Goal: Transaction & Acquisition: Purchase product/service

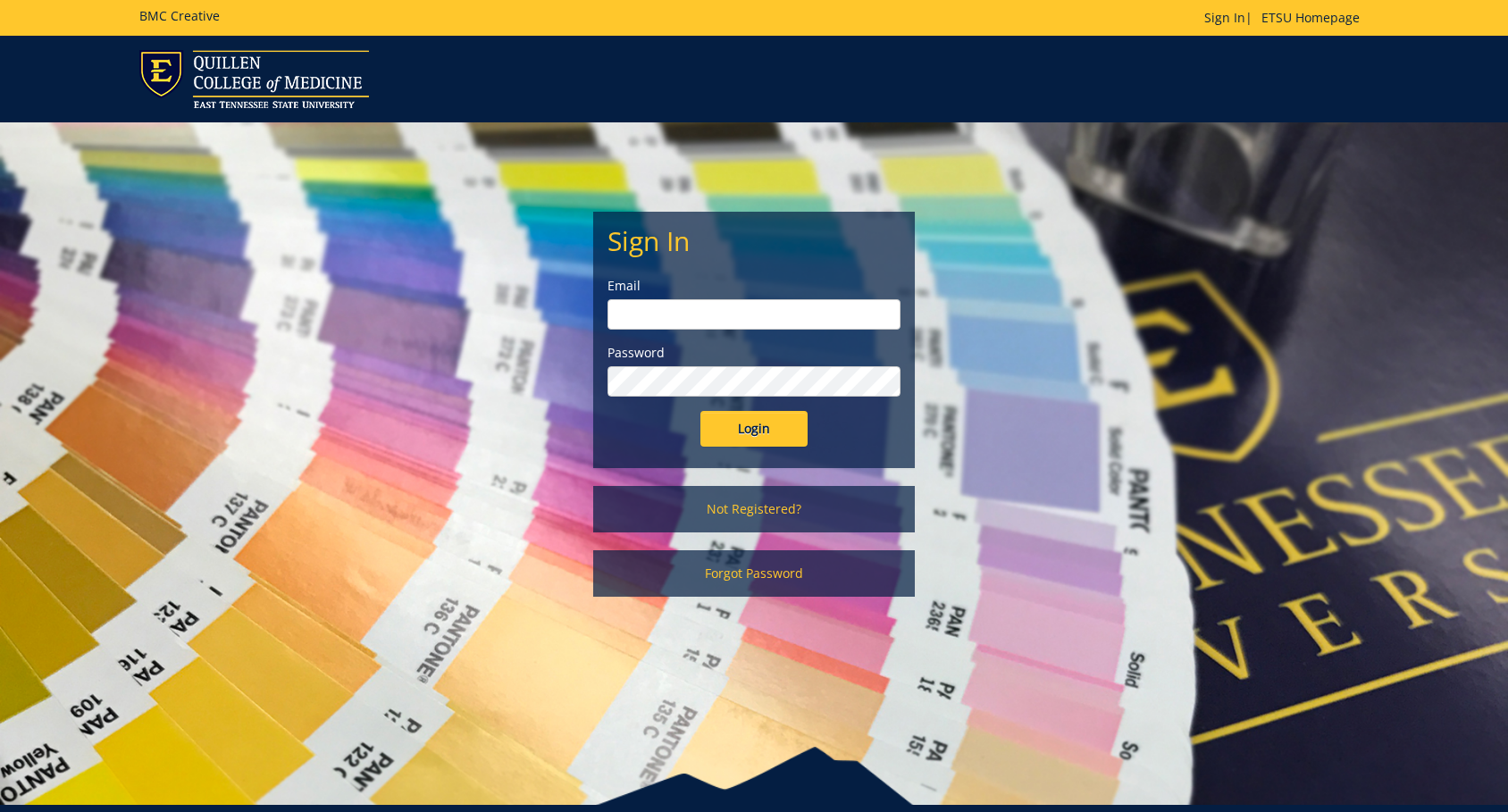
type input "odumlb@etsu.edu"
click at [742, 430] on input "Login" at bounding box center [754, 429] width 107 height 35
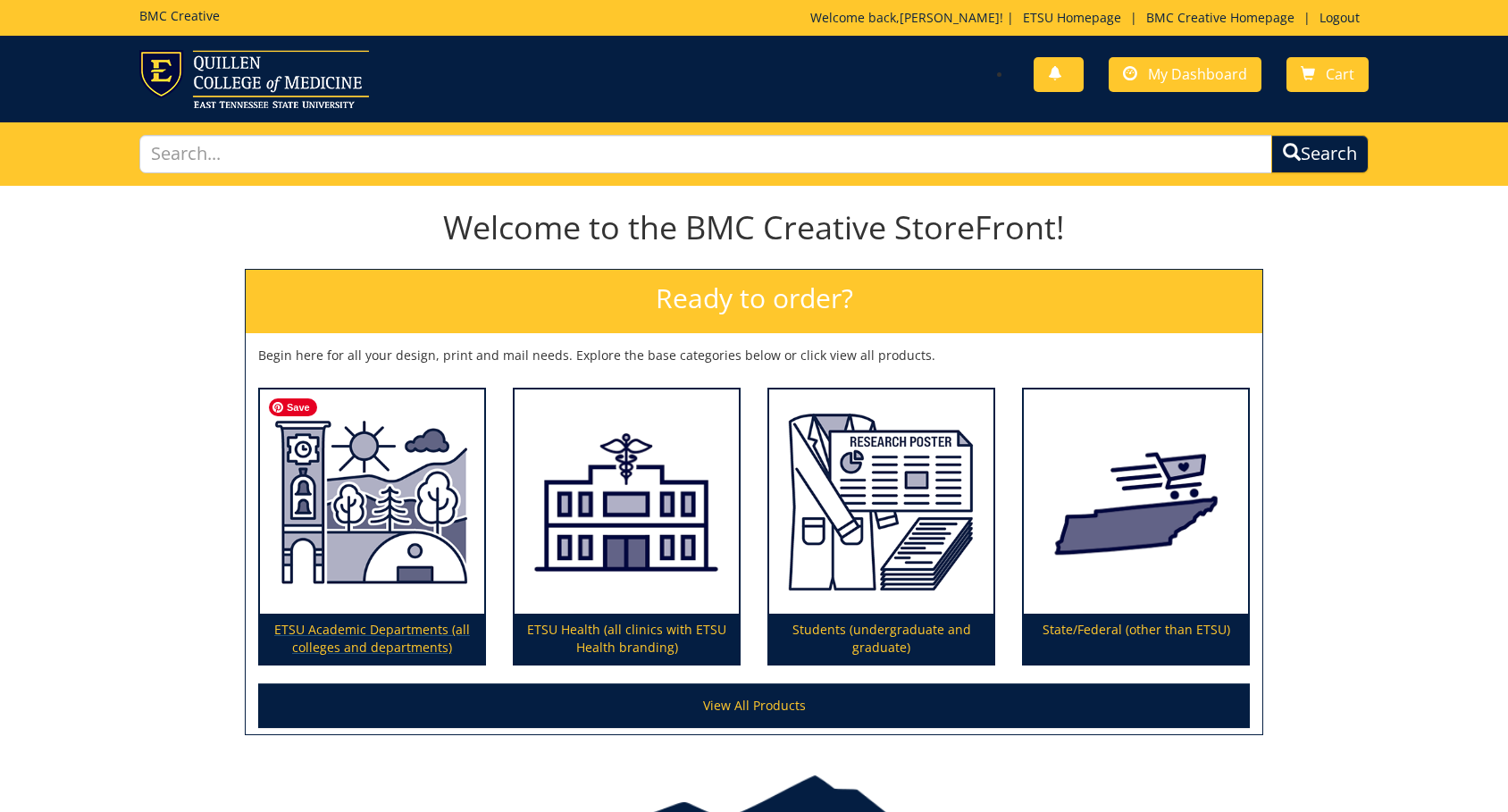
scroll to position [89, 0]
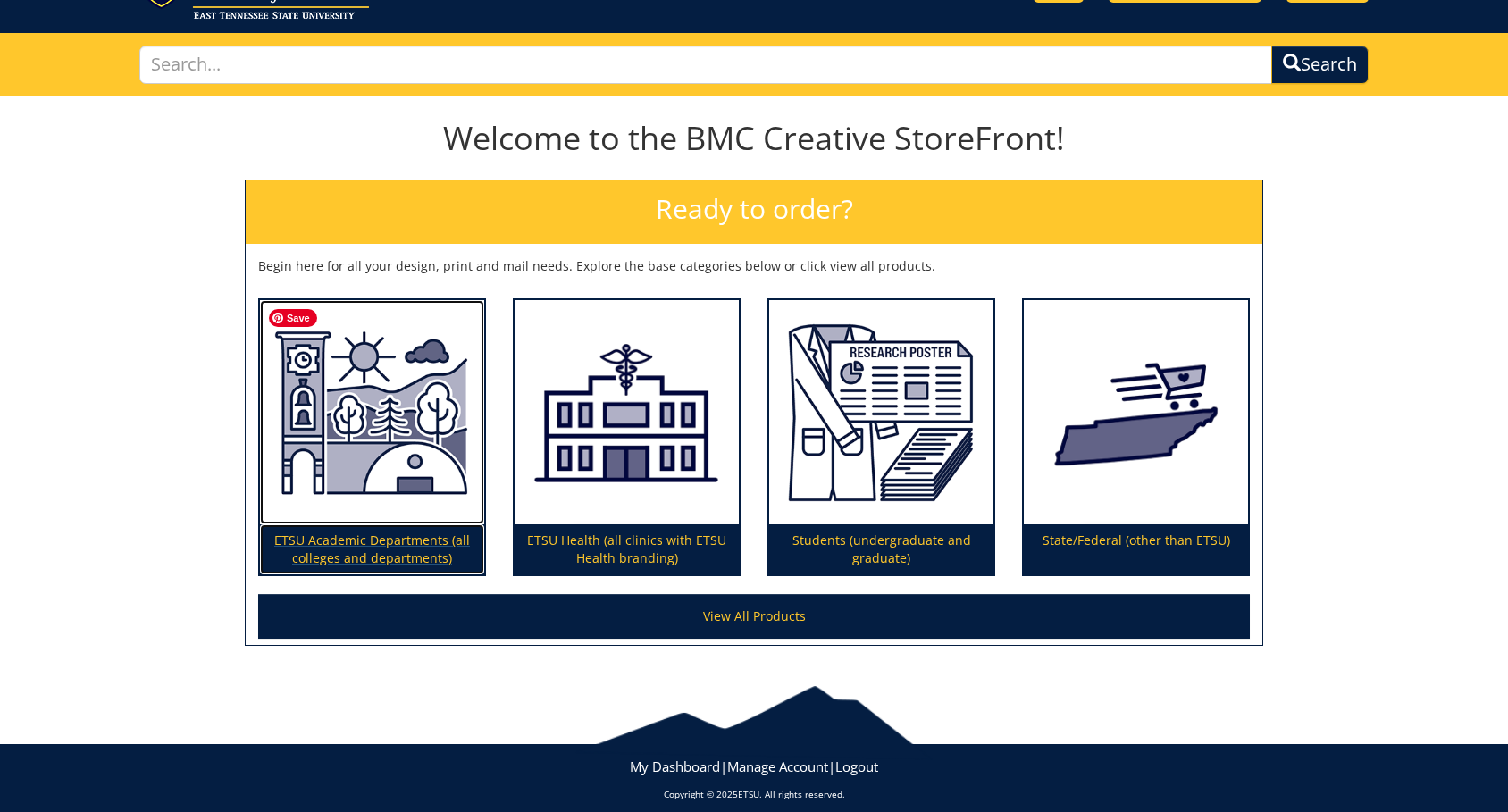
click at [378, 462] on img at bounding box center [371, 413] width 224 height 225
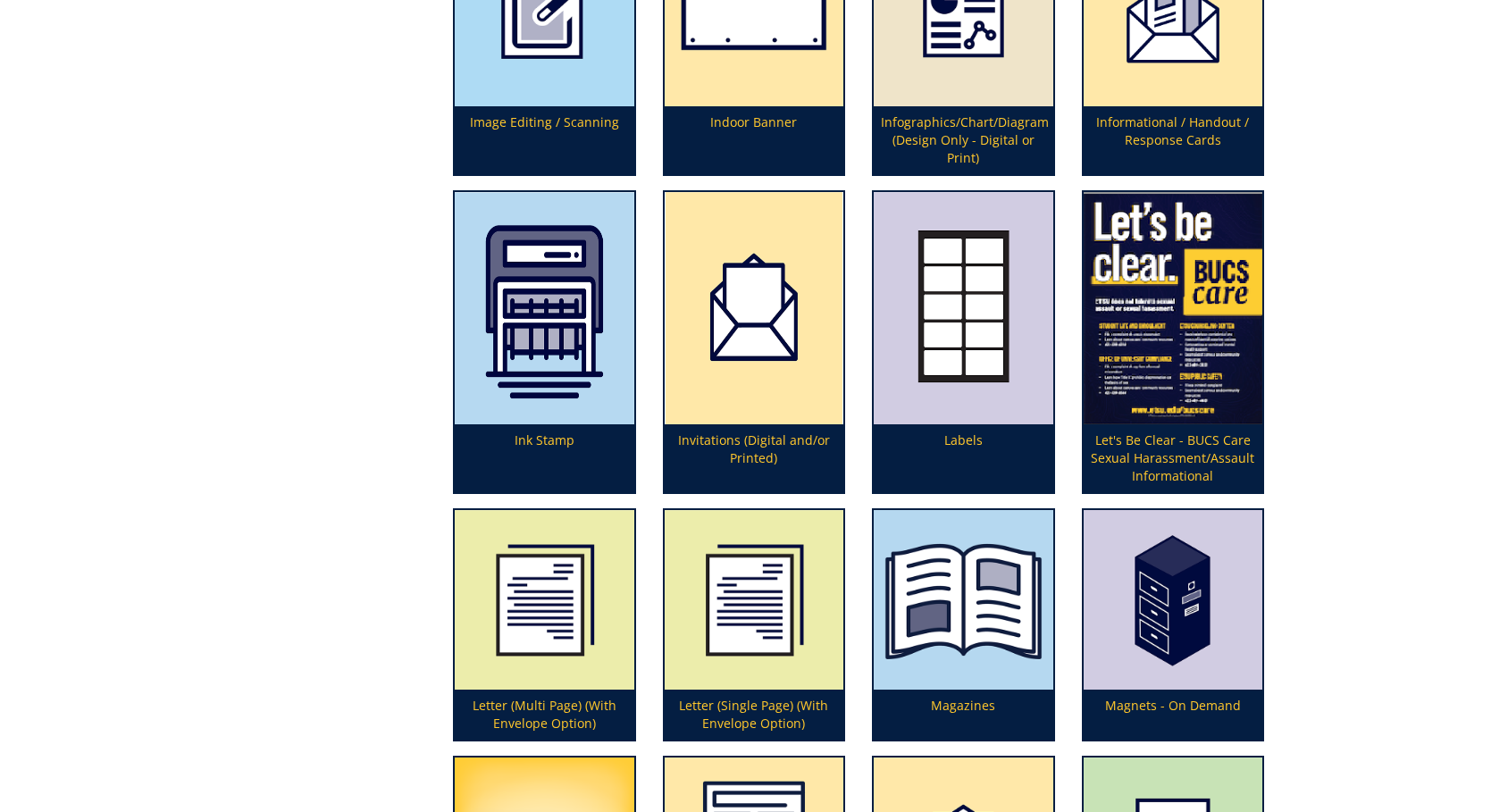
scroll to position [3306, 0]
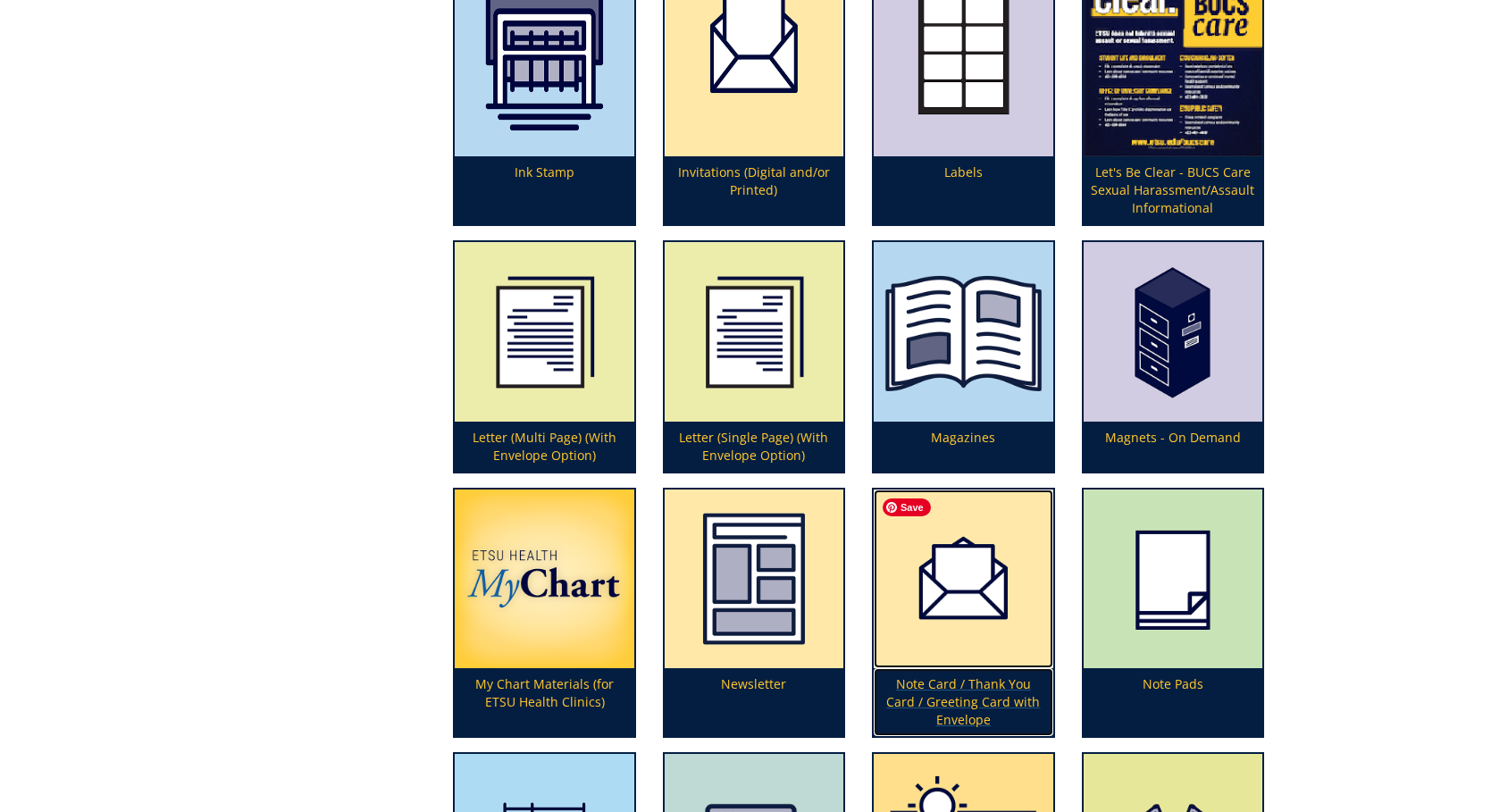
click at [965, 617] on img at bounding box center [963, 579] width 179 height 179
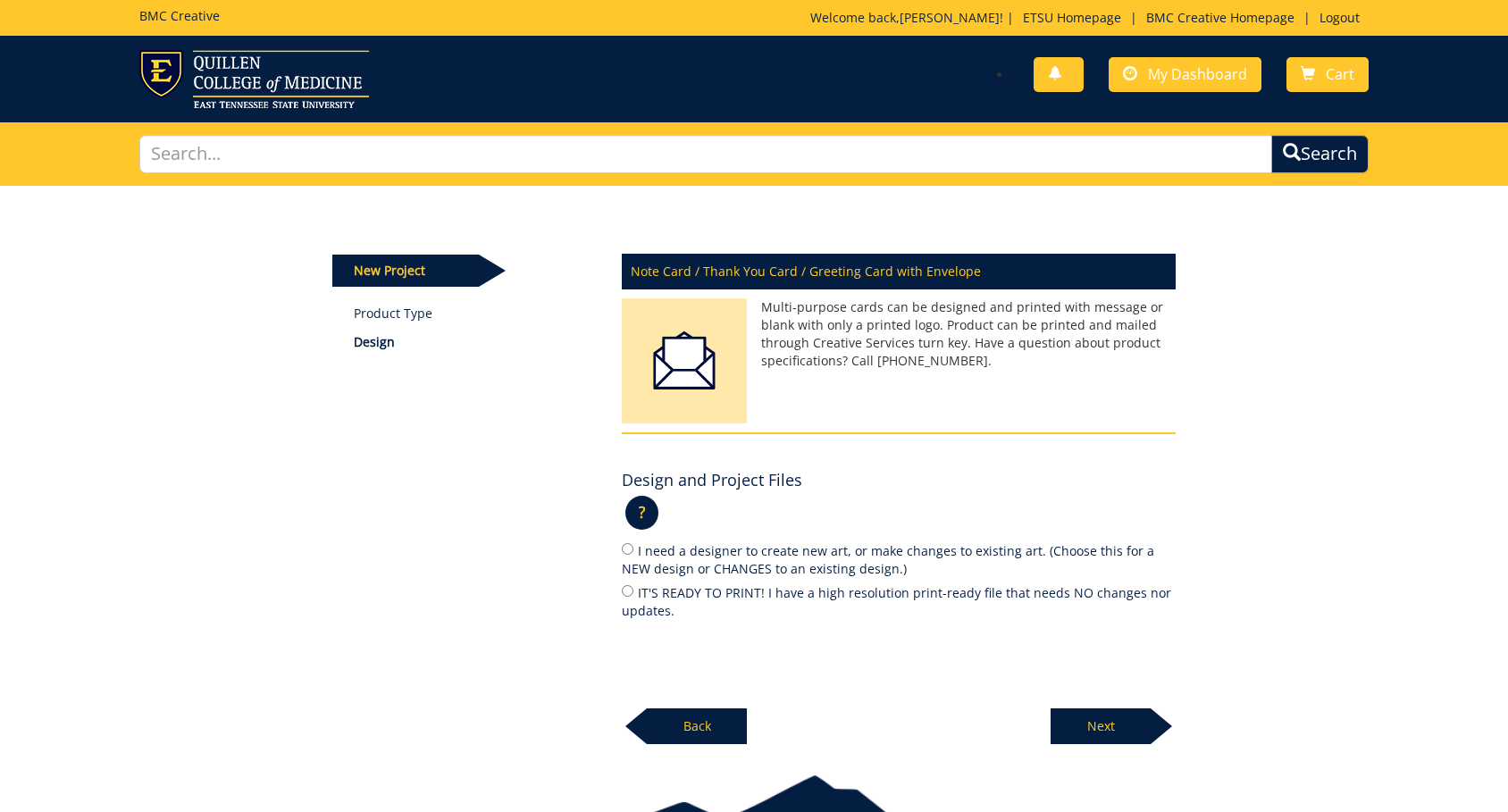
scroll to position [89, 0]
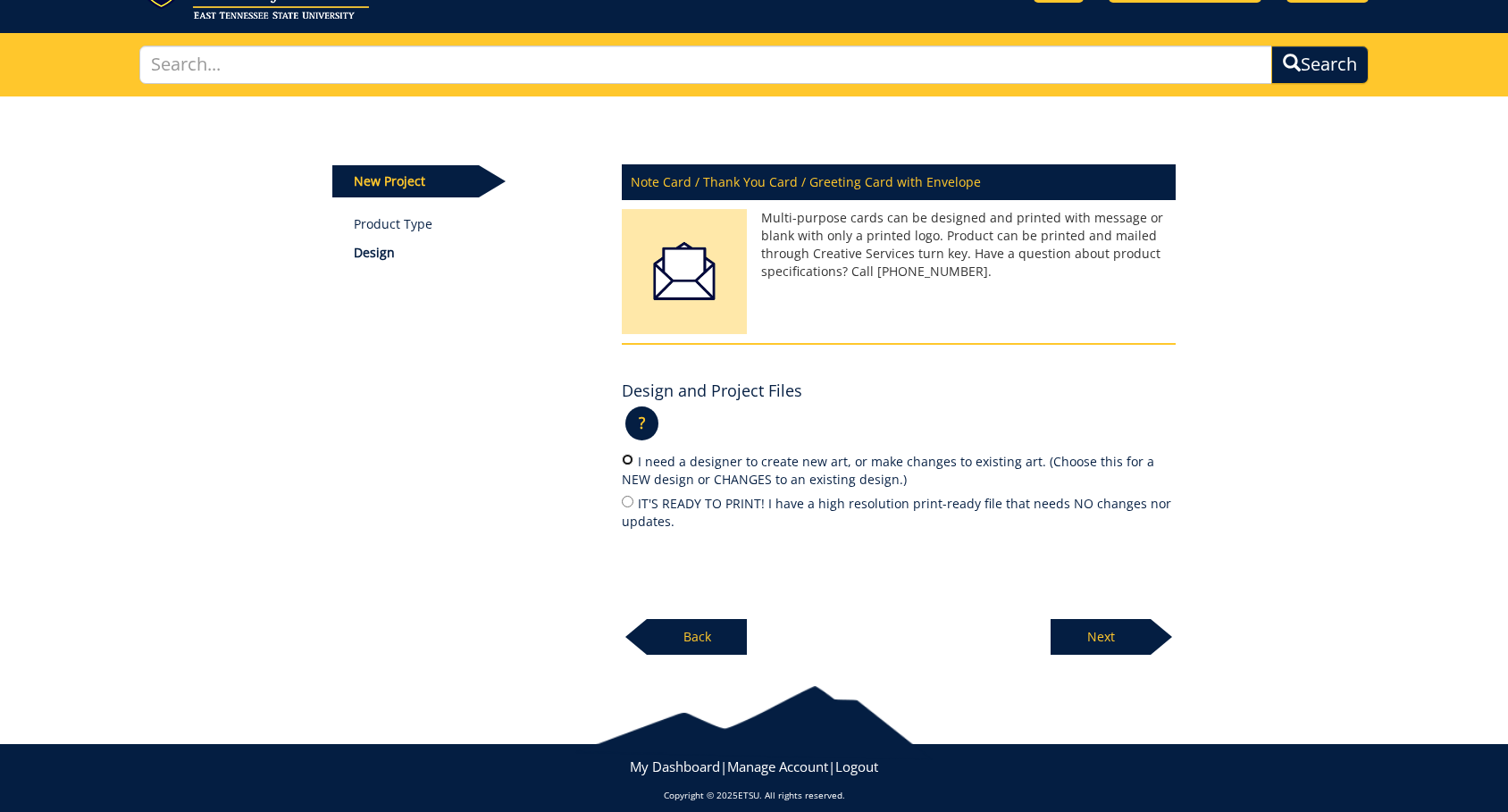
click at [624, 463] on input "I need a designer to create new art, or make changes to existing art. (Choose t…" at bounding box center [627, 459] width 11 height 11
radio input "true"
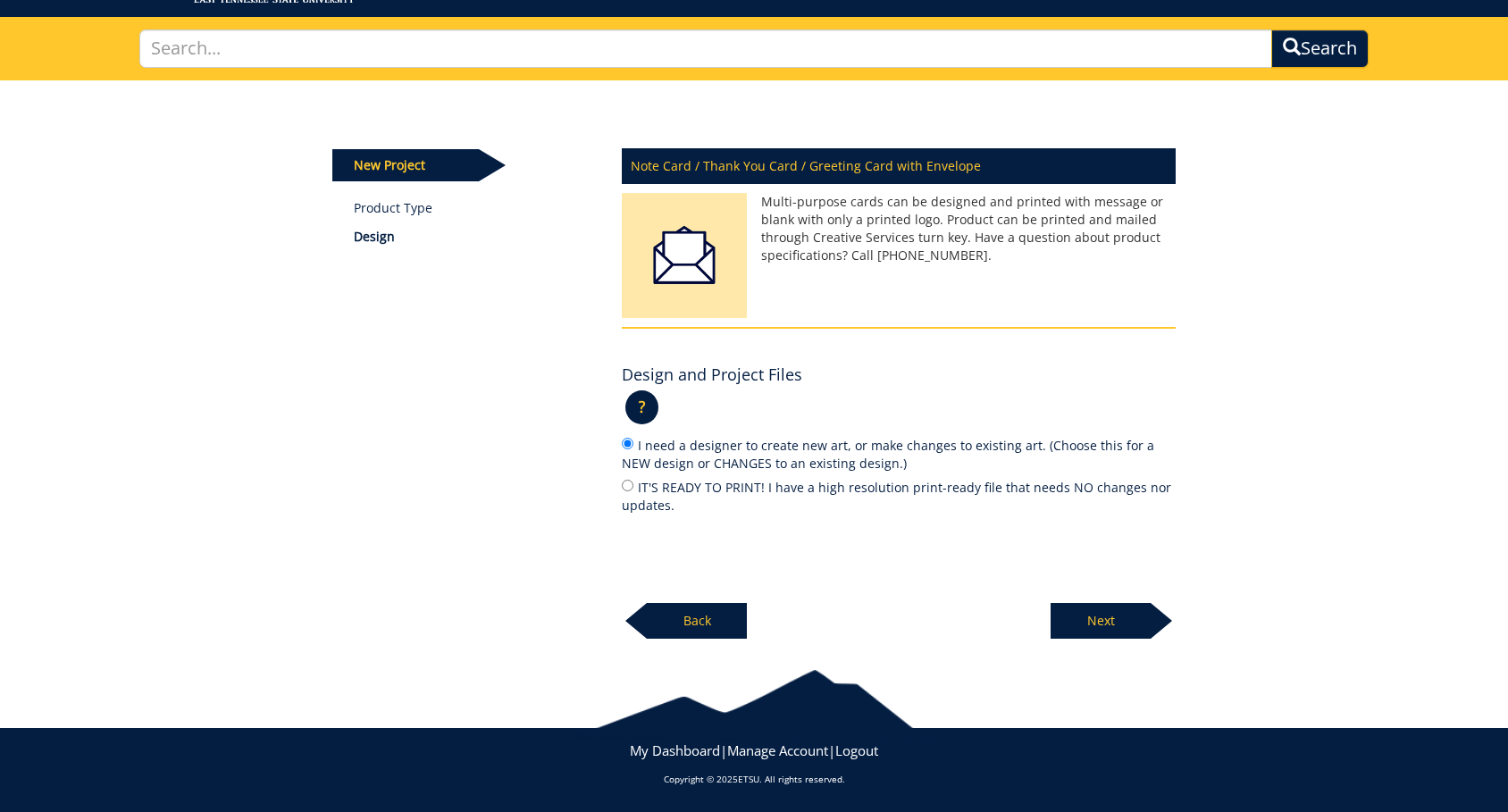
click at [1082, 621] on p "Next" at bounding box center [1101, 620] width 100 height 35
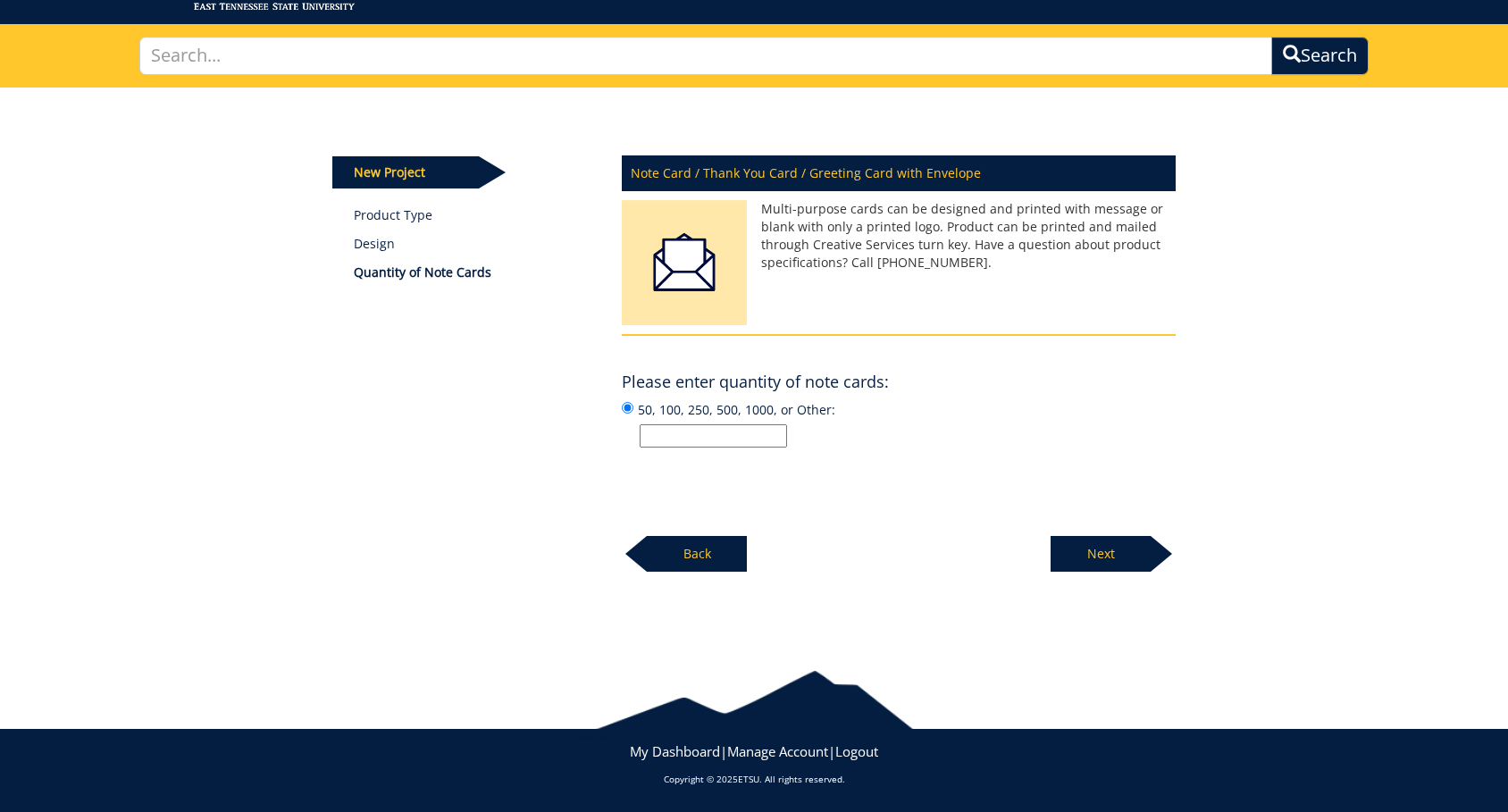
scroll to position [99, 0]
click at [661, 433] on input "50, 100, 250, 500, 1000, or Other:" at bounding box center [714, 435] width 147 height 23
type input "100"
click at [1084, 549] on p "Next" at bounding box center [1101, 553] width 100 height 35
click at [659, 434] on input "50, 100, 250, 500, 1000, or Other:" at bounding box center [714, 435] width 147 height 23
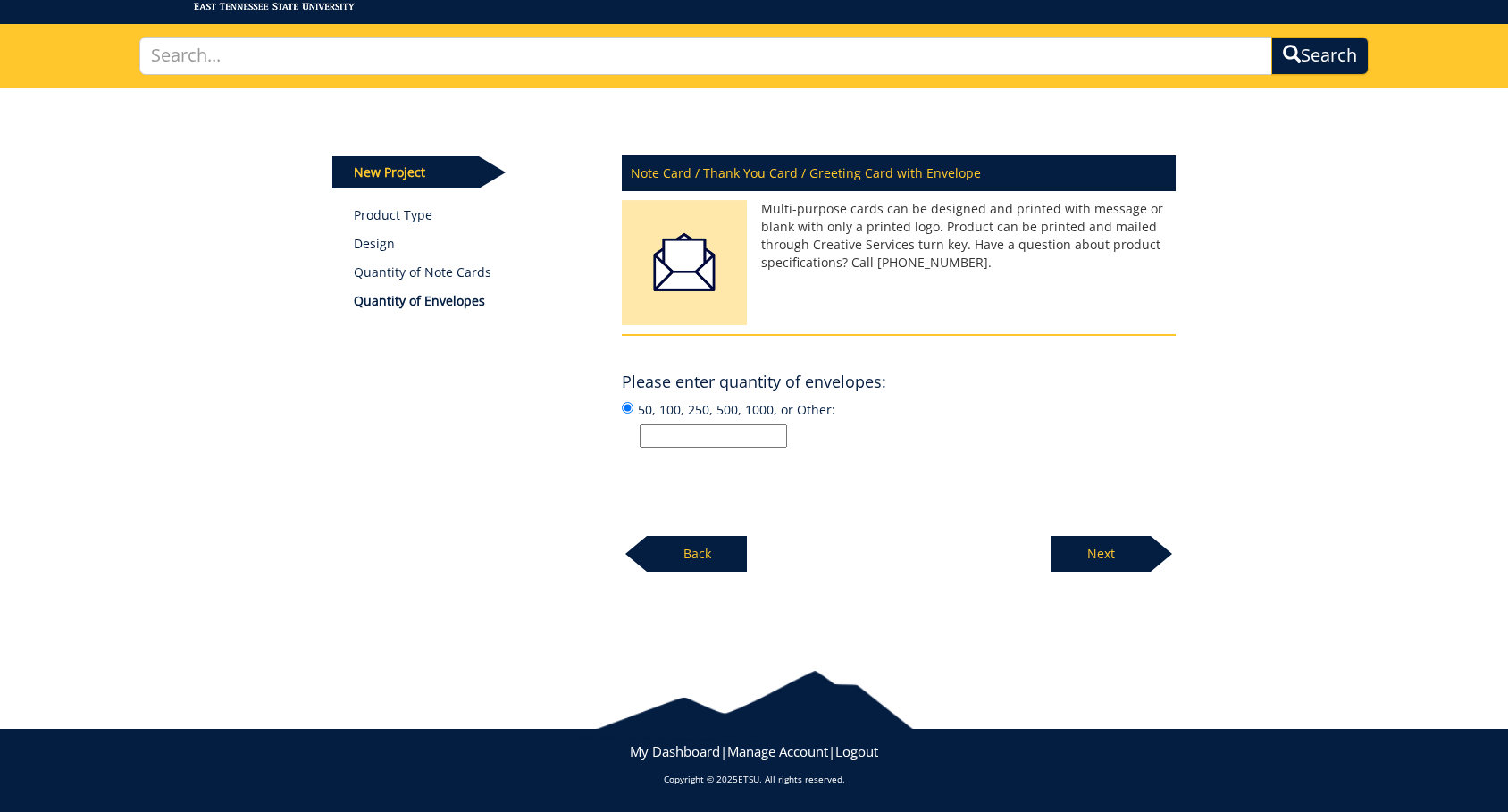
type input "100"
click at [1085, 554] on p "Next" at bounding box center [1101, 553] width 100 height 35
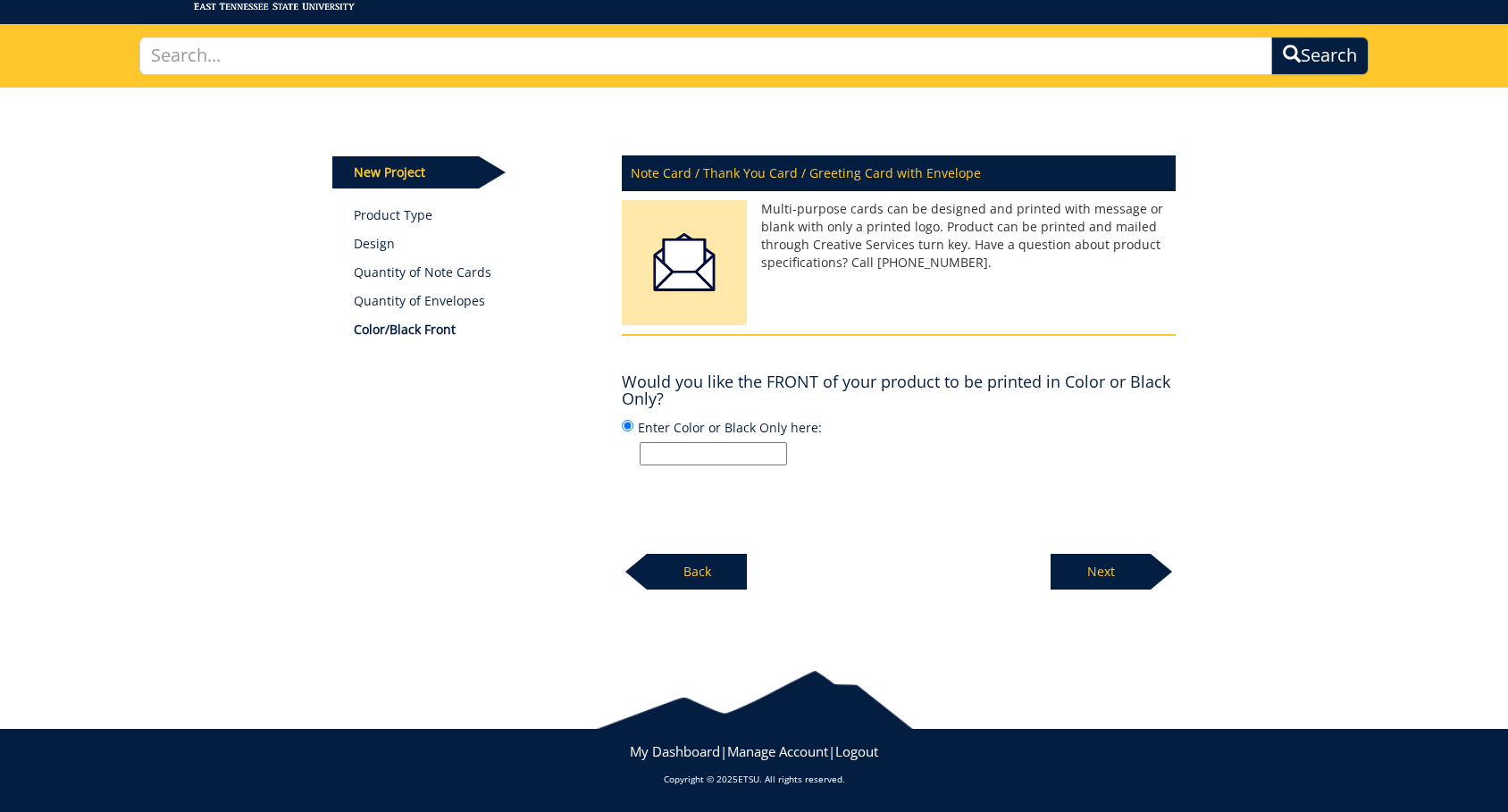
click at [687, 446] on input "Enter Color or Black Only here:" at bounding box center [714, 453] width 147 height 23
type input "Color"
click at [1101, 573] on p "Next" at bounding box center [1101, 571] width 100 height 35
click at [667, 450] on input "Enter Color or Black Only here:" at bounding box center [714, 453] width 147 height 23
type input "Color"
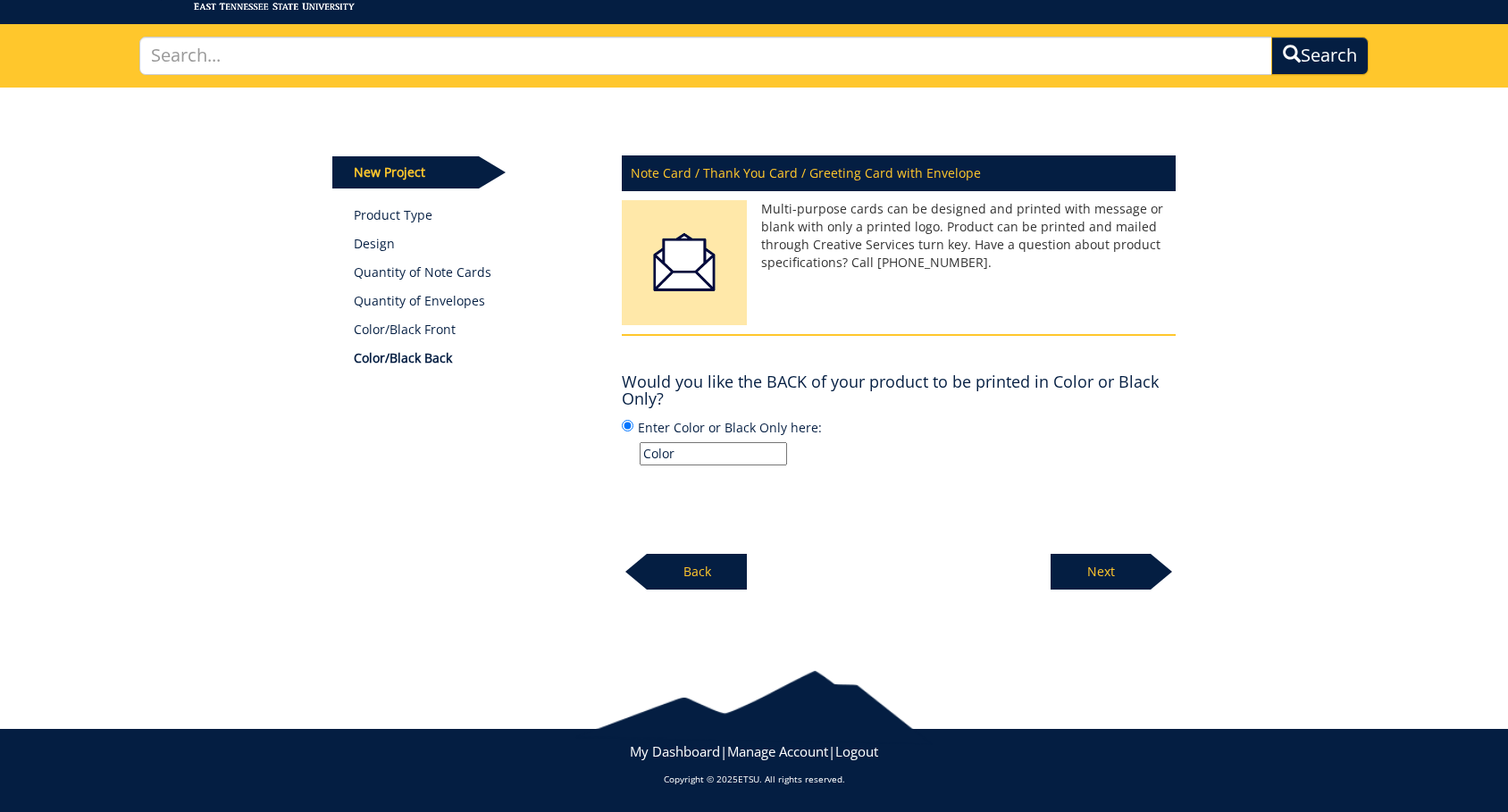
click at [1110, 585] on p "Next" at bounding box center [1101, 571] width 100 height 35
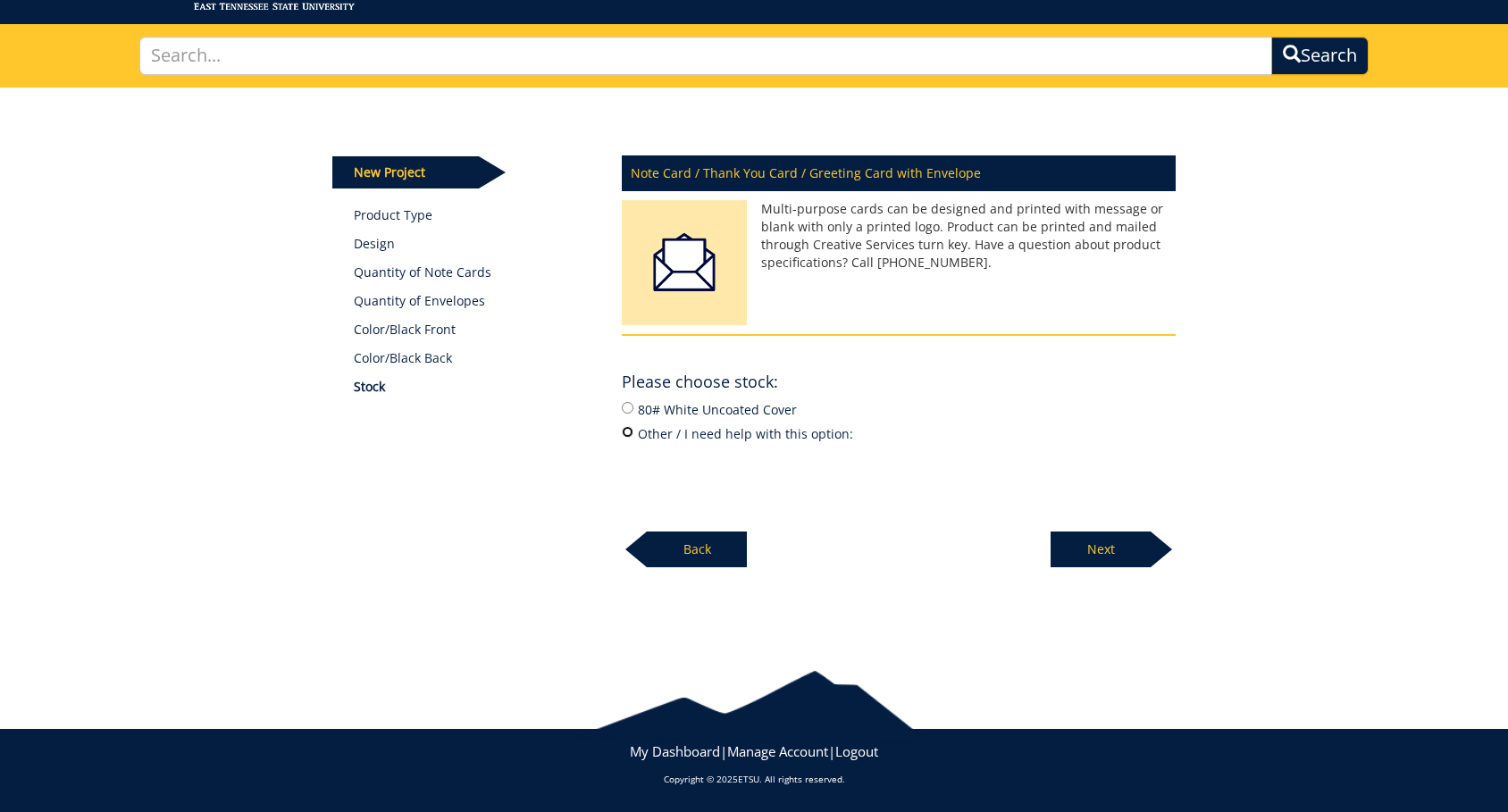
click at [623, 432] on input "Other / I need help with this option:" at bounding box center [627, 432] width 11 height 11
radio input "true"
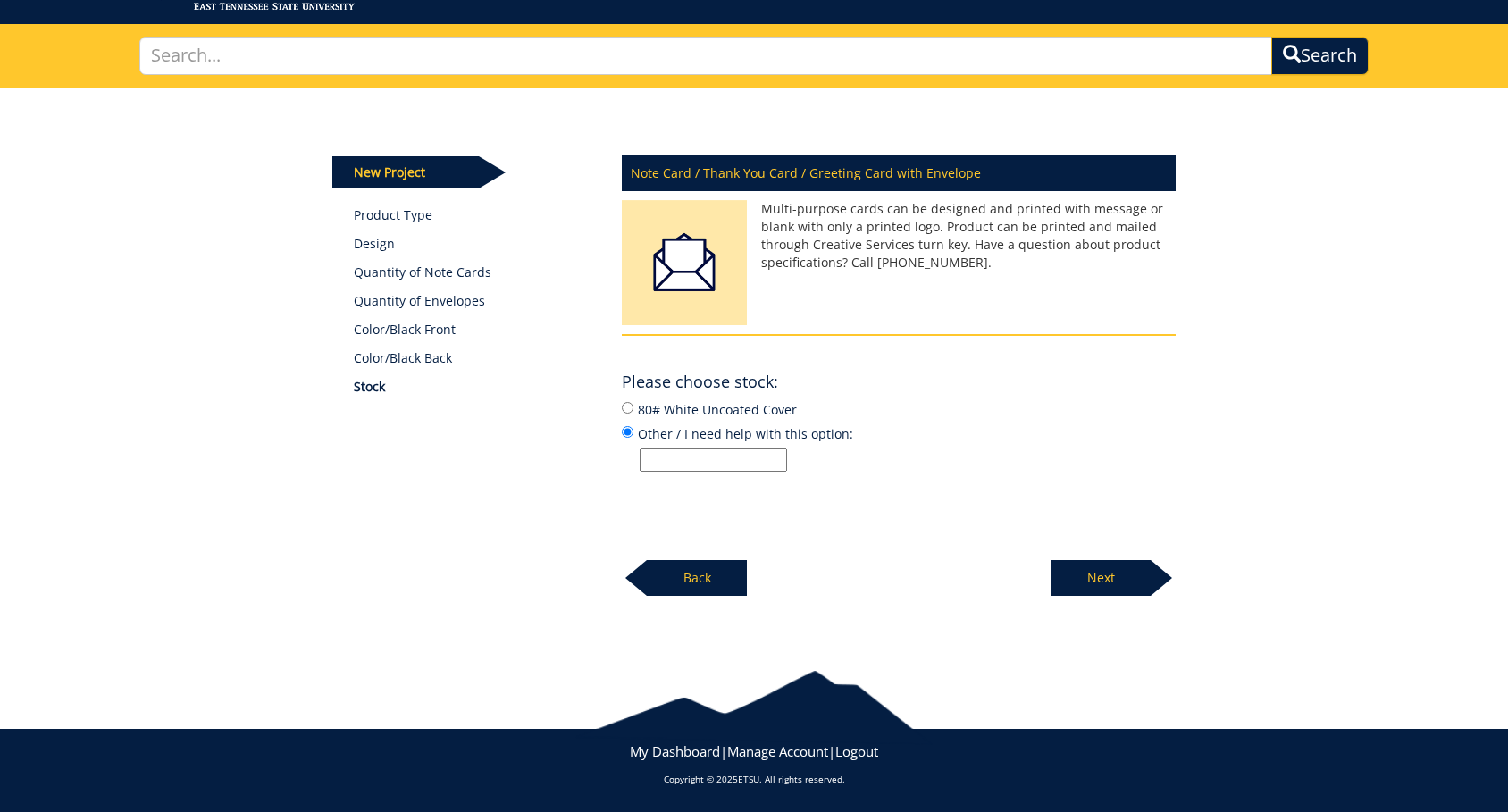
click at [668, 462] on input "Other / I need help with this option:" at bounding box center [714, 459] width 147 height 23
type input "h"
type input "whatever is normally done"
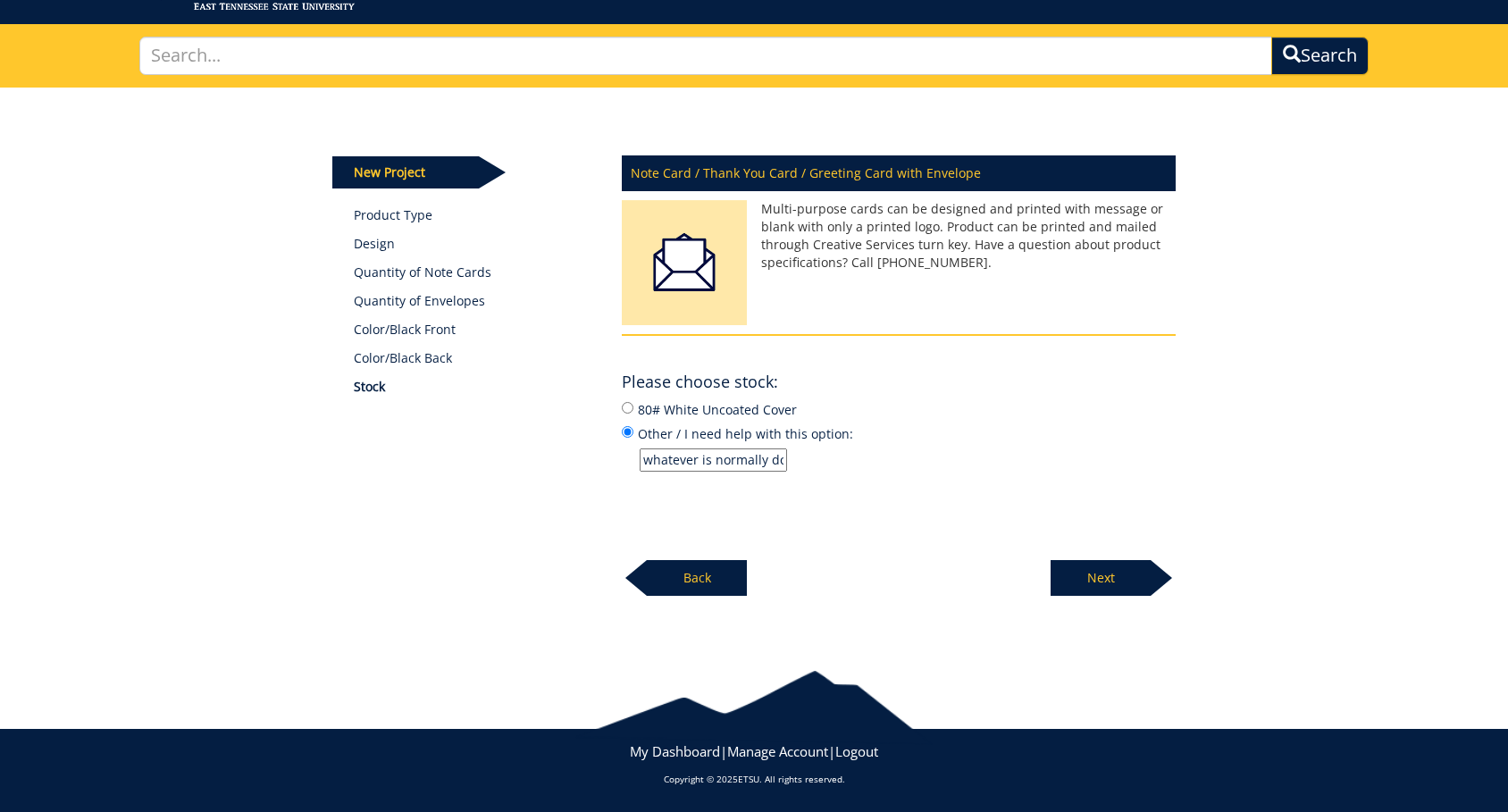
click at [1110, 567] on p "Next" at bounding box center [1101, 578] width 100 height 35
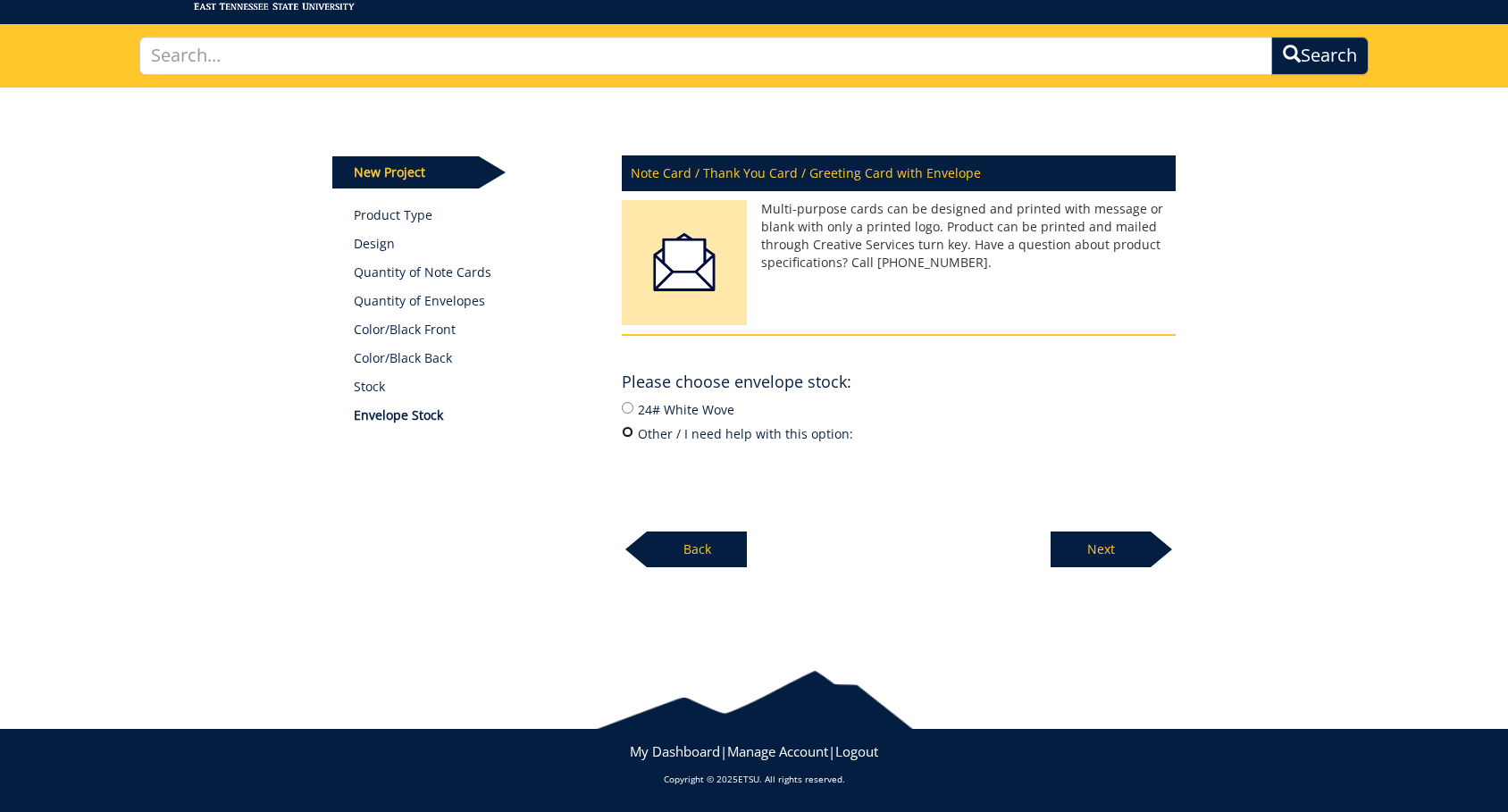
click at [624, 437] on input "Other / I need help with this option:" at bounding box center [627, 432] width 11 height 11
radio input "true"
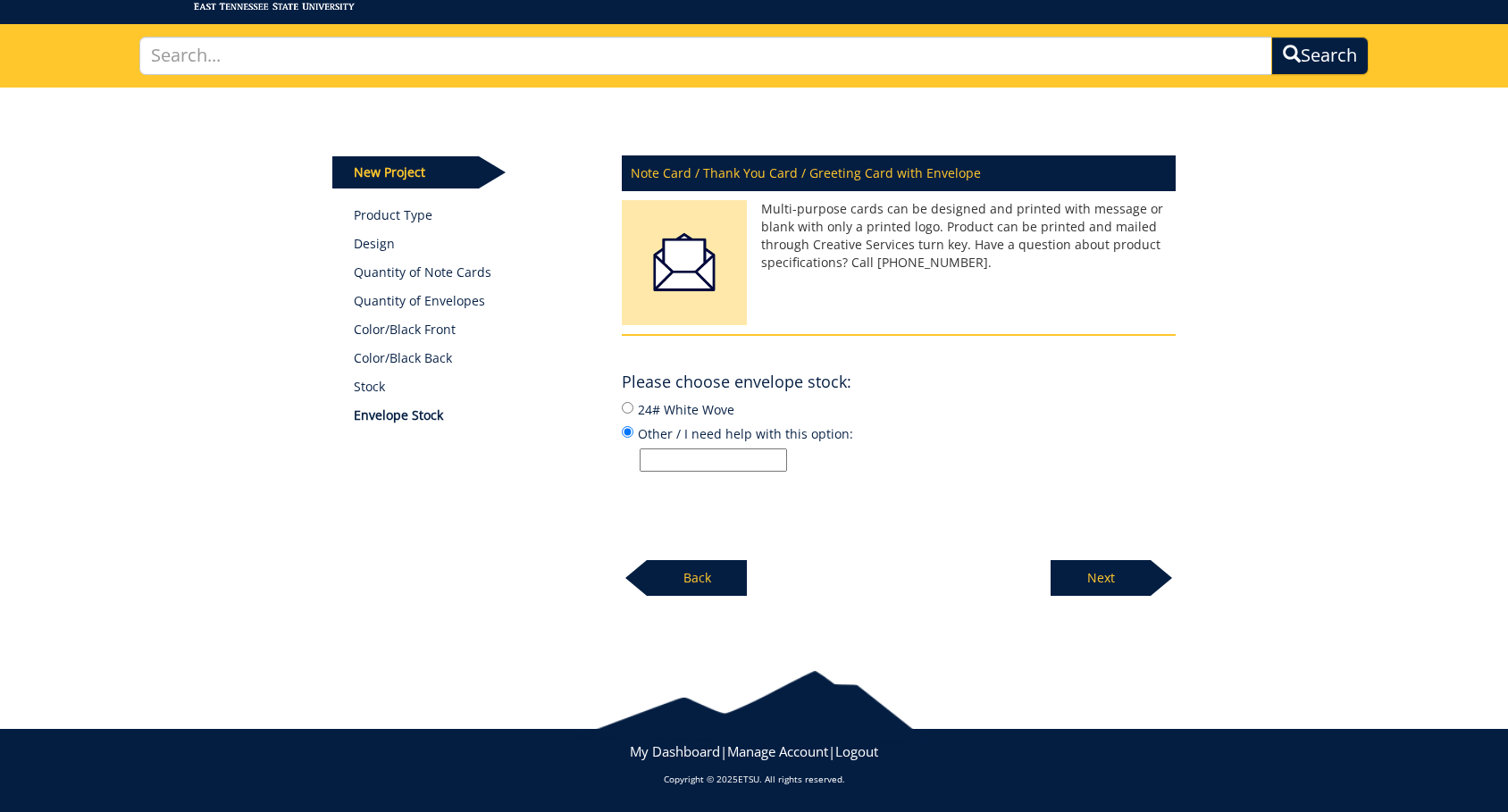
click at [667, 459] on input "Other / I need help with this option:" at bounding box center [714, 459] width 147 height 23
click at [640, 406] on label "24# White Wove" at bounding box center [898, 408] width 554 height 20
click at [634, 406] on input "24# White Wove" at bounding box center [627, 407] width 11 height 11
radio input "true"
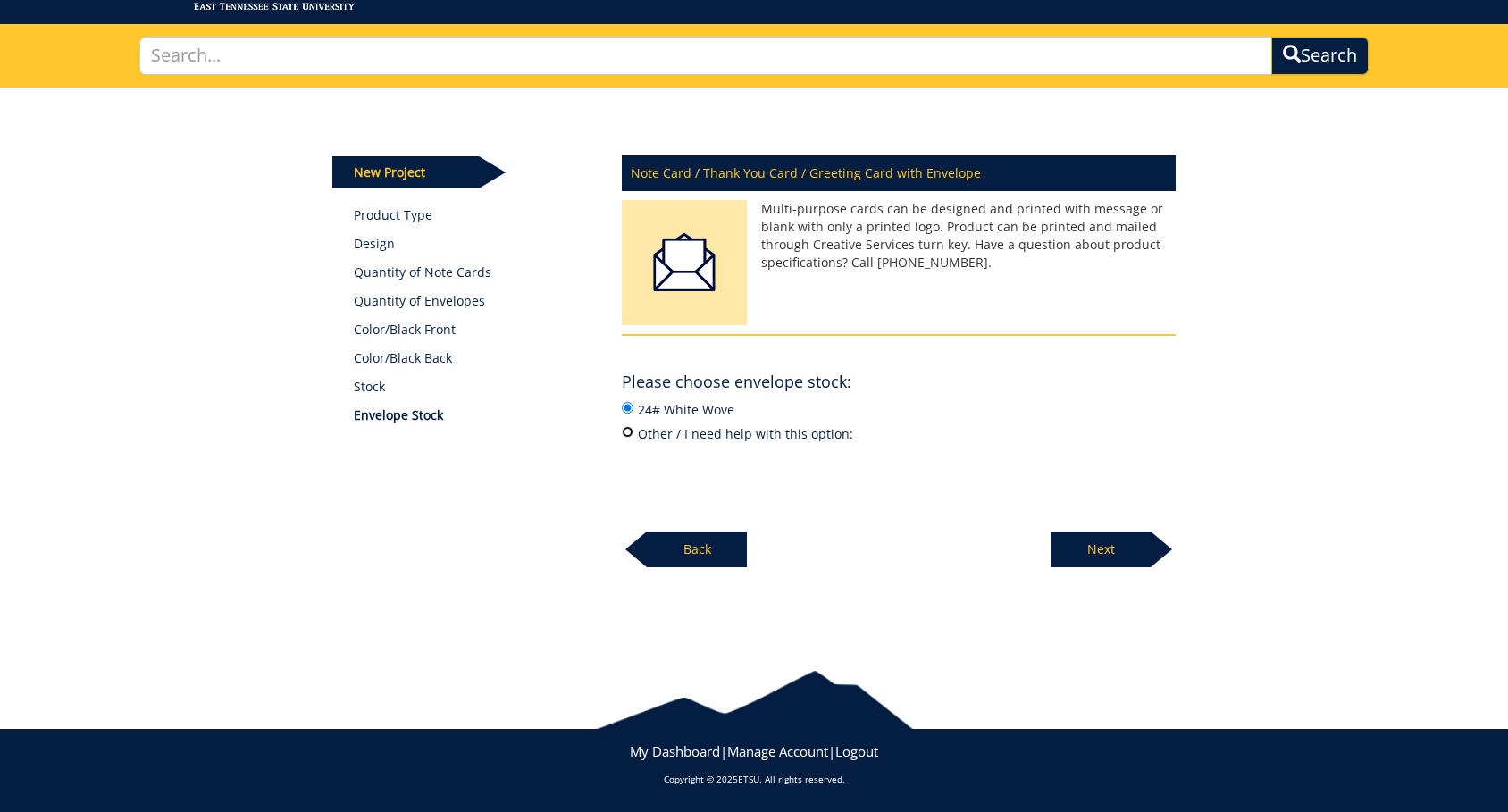
click at [631, 433] on input "Other / I need help with this option:" at bounding box center [627, 432] width 11 height 11
radio input "true"
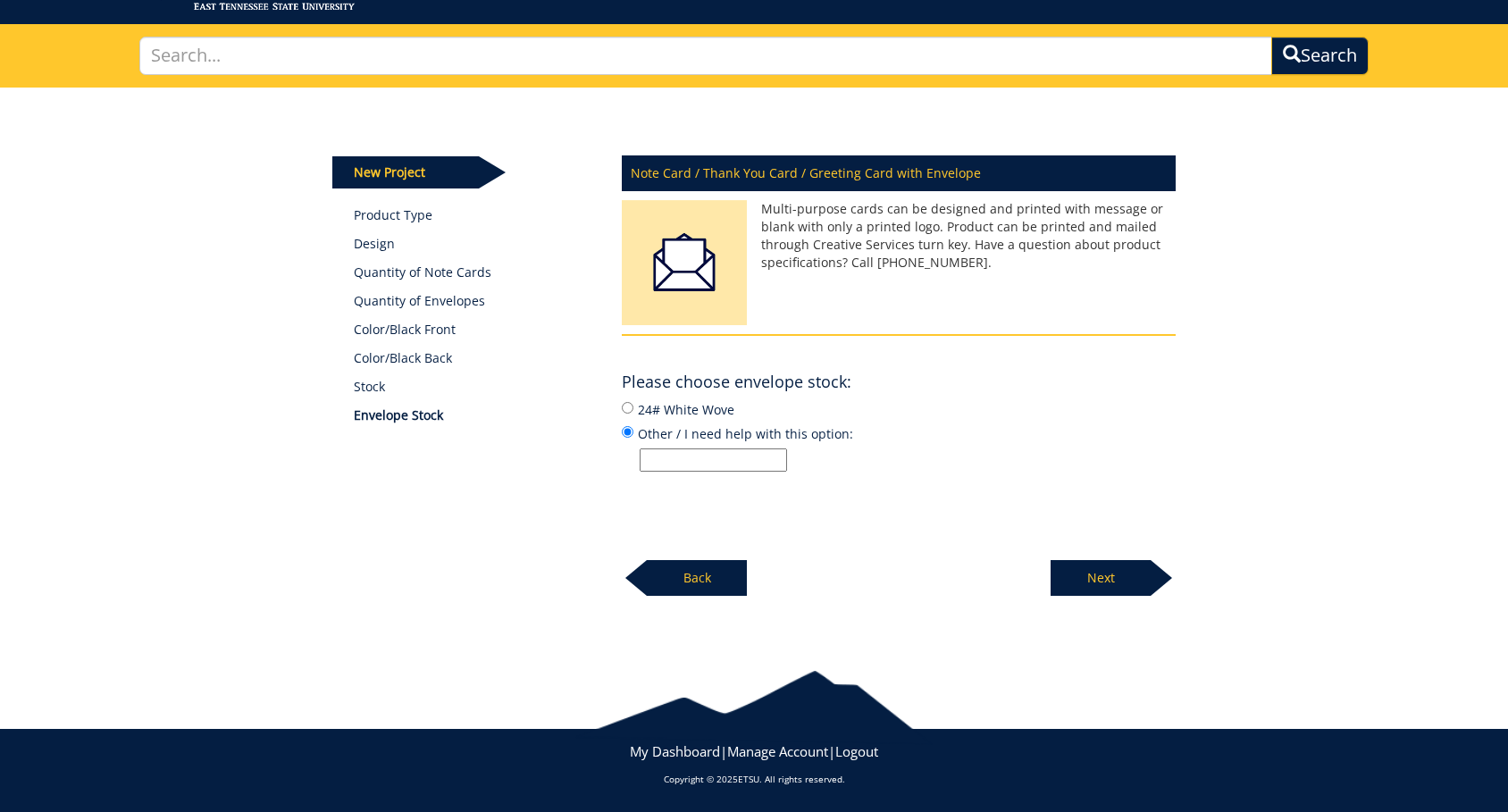
click at [688, 462] on input "Other / I need help with this option:" at bounding box center [714, 459] width 147 height 23
type input "whatever is normally done"
click at [1110, 591] on p "Next" at bounding box center [1101, 578] width 100 height 35
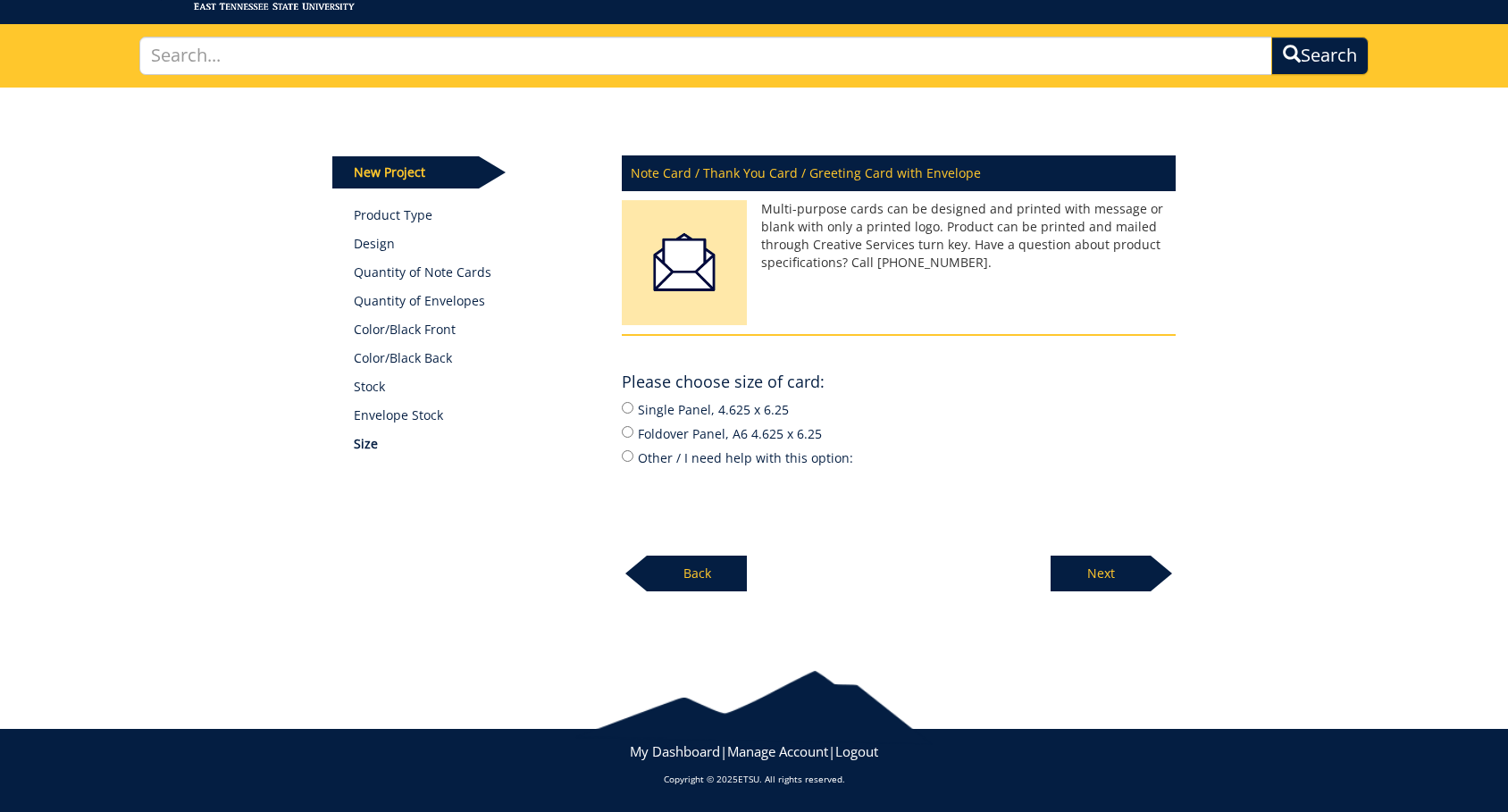
click at [678, 436] on label "Foldover Panel, A6 4.625 x 6.25" at bounding box center [898, 433] width 554 height 20
click at [634, 436] on input "Foldover Panel, A6 4.625 x 6.25" at bounding box center [627, 432] width 11 height 11
radio input "true"
click at [1104, 586] on p "Next" at bounding box center [1101, 573] width 100 height 35
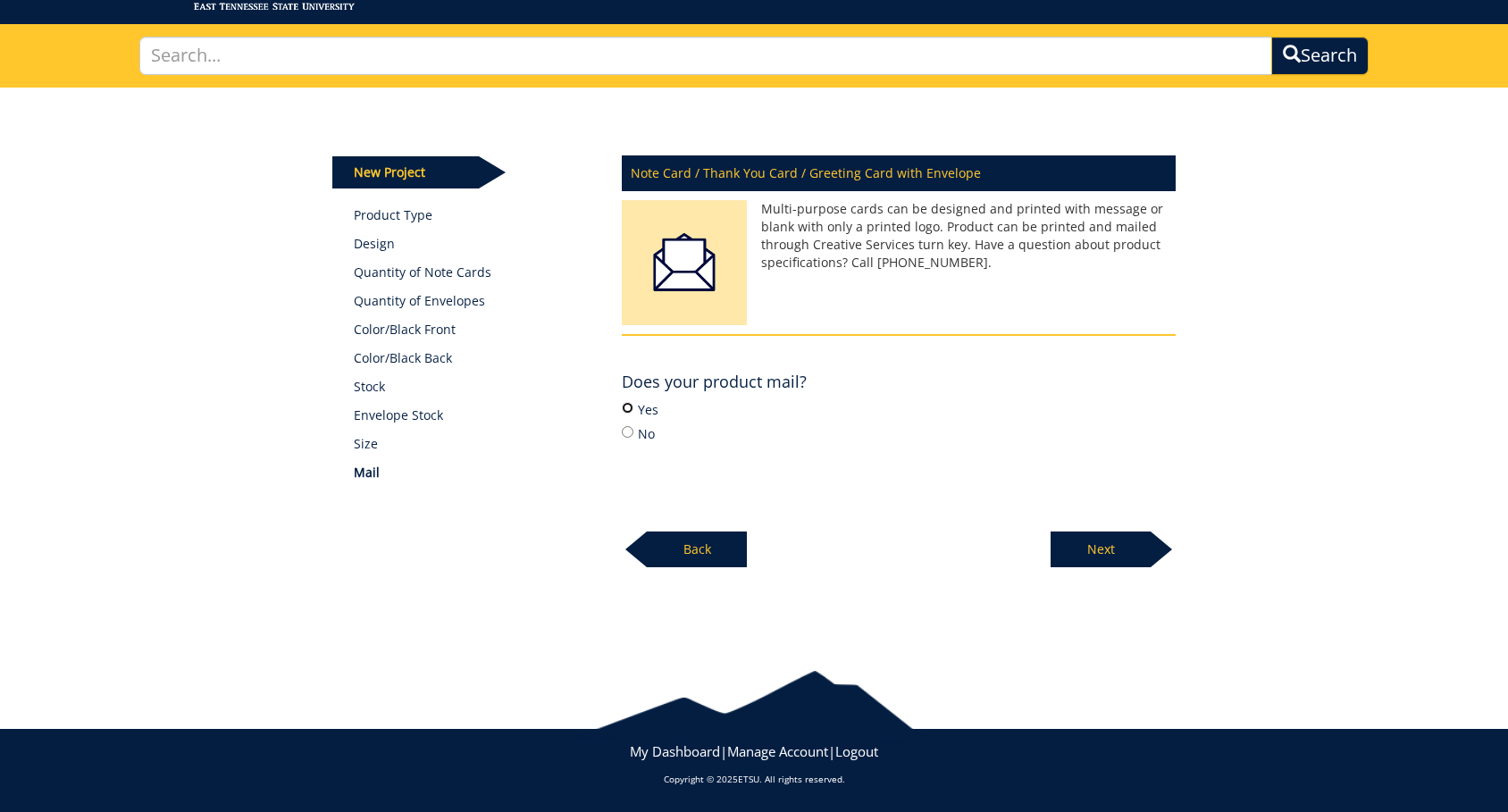
click at [626, 408] on input "Yes" at bounding box center [627, 407] width 11 height 11
radio input "true"
click at [1096, 551] on p "Next" at bounding box center [1101, 549] width 100 height 35
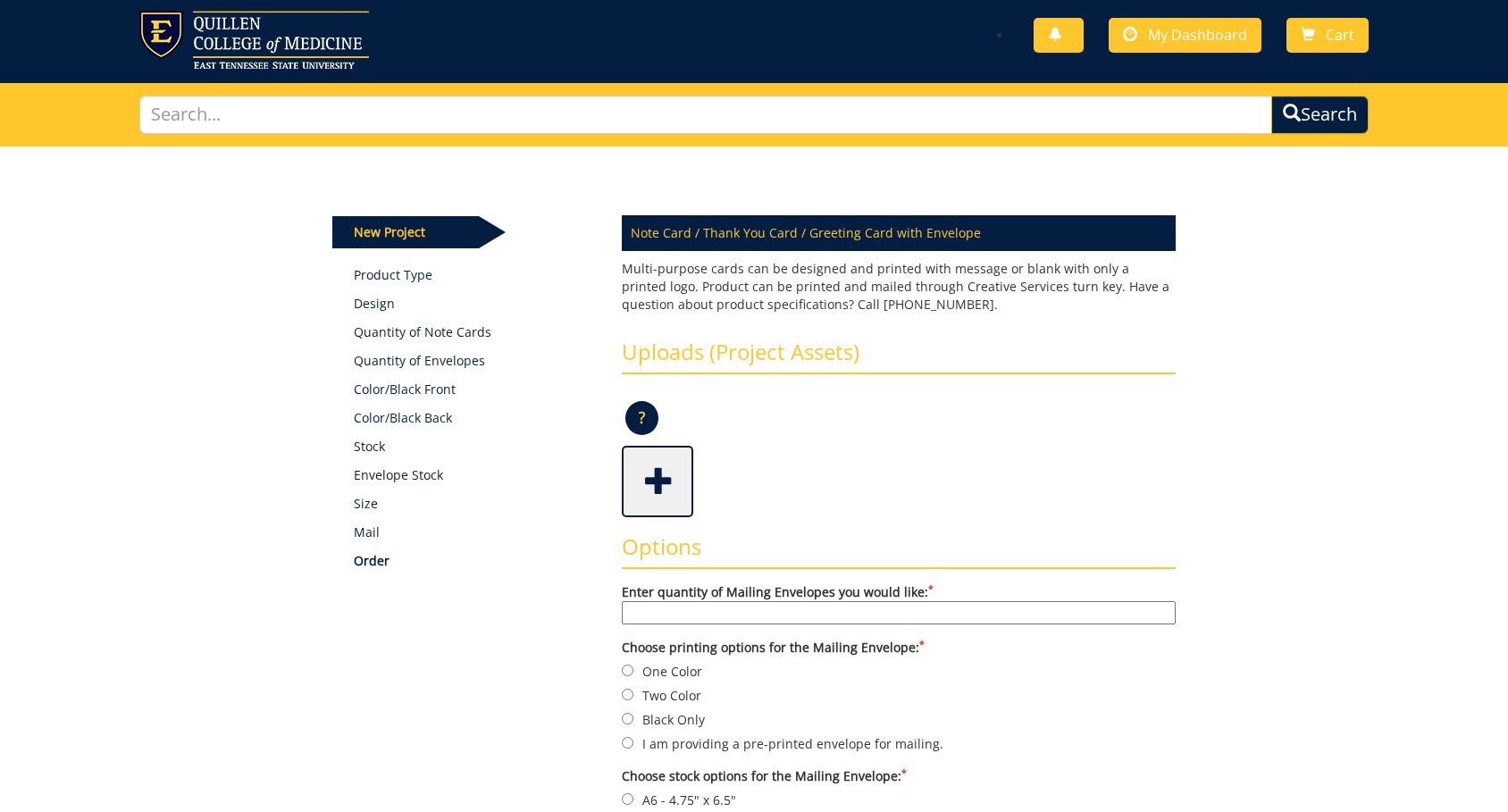
scroll to position [218, 0]
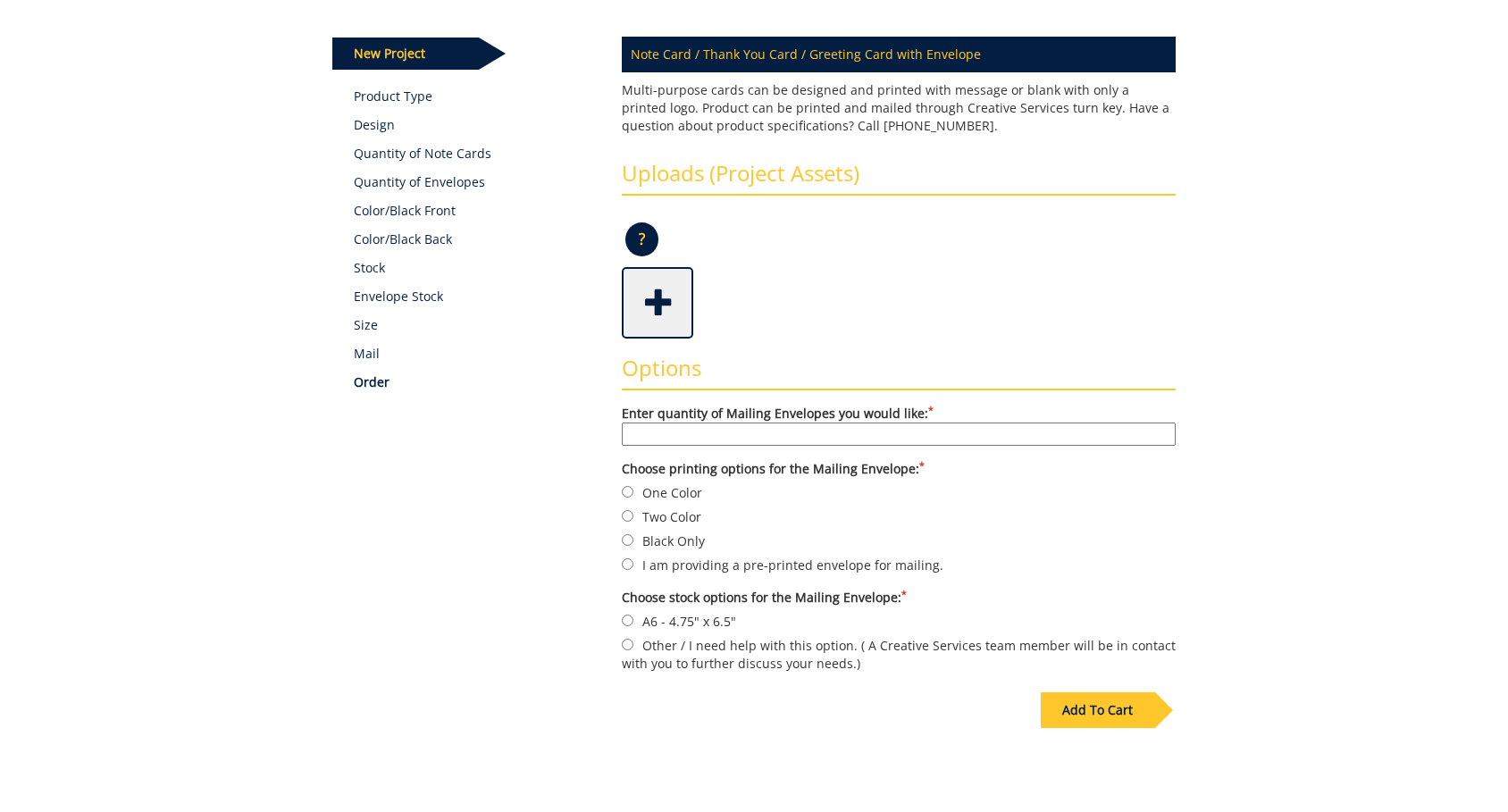
click at [658, 433] on input "Enter quantity of Mailing Envelopes you would like: *" at bounding box center [898, 433] width 554 height 23
type input "100"
click at [629, 542] on input "Black Only" at bounding box center [627, 539] width 11 height 11
radio input "true"
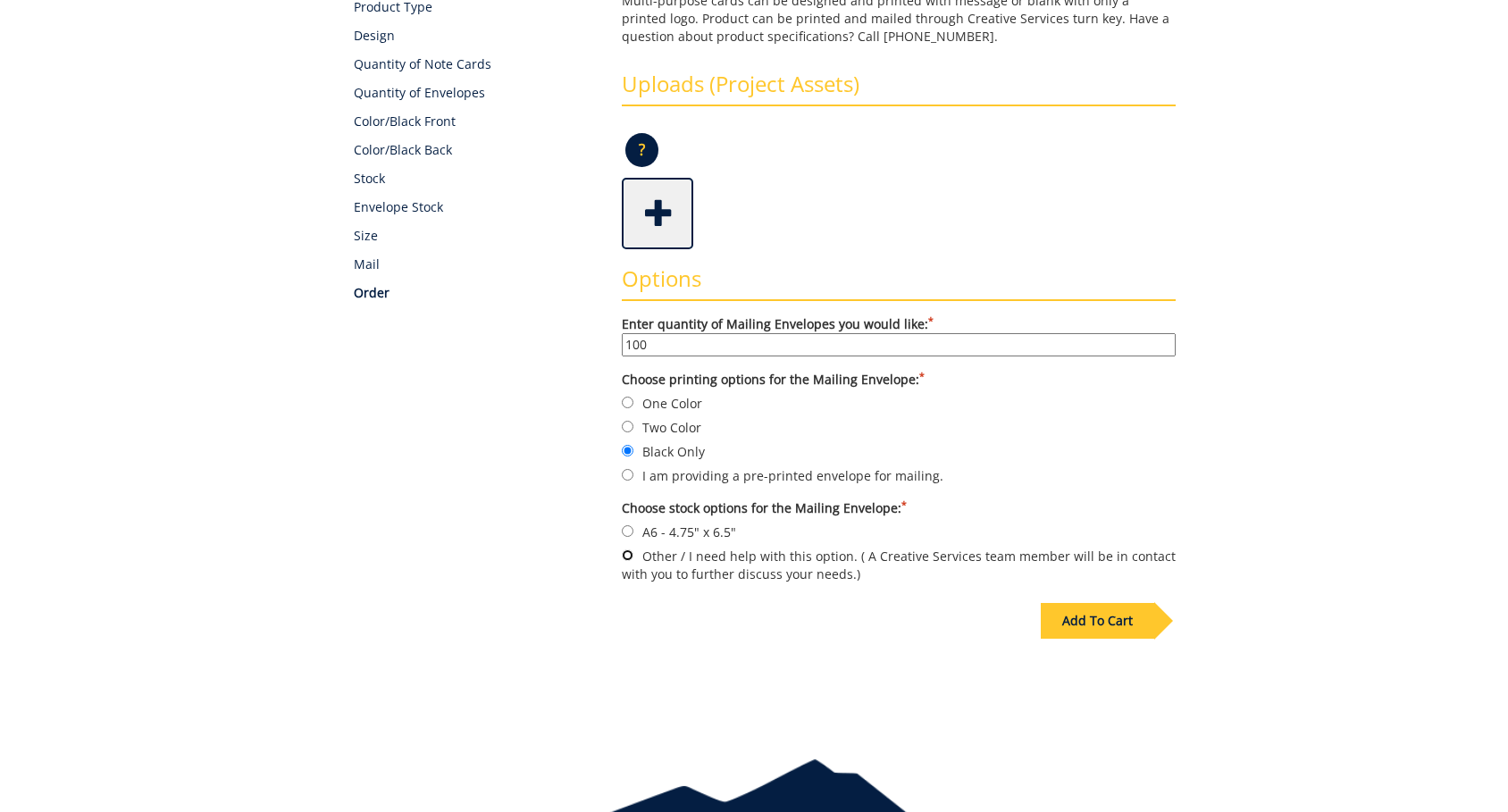
click at [627, 552] on input "Other / I need help with this option. ( A Creative Services team member will be…" at bounding box center [627, 555] width 11 height 11
radio input "true"
click at [1098, 619] on div "Add To Cart" at bounding box center [1098, 620] width 113 height 35
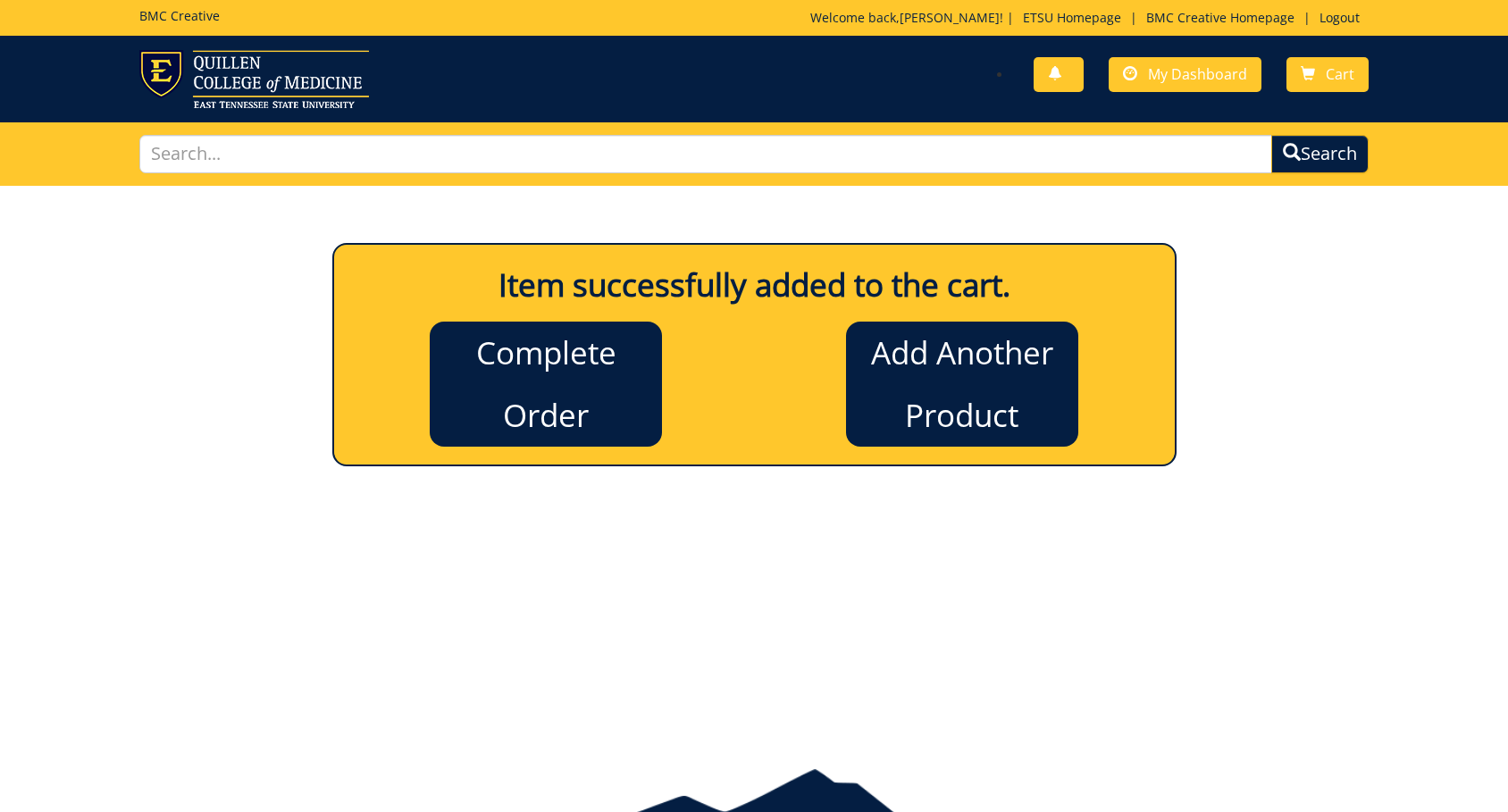
scroll to position [99, 0]
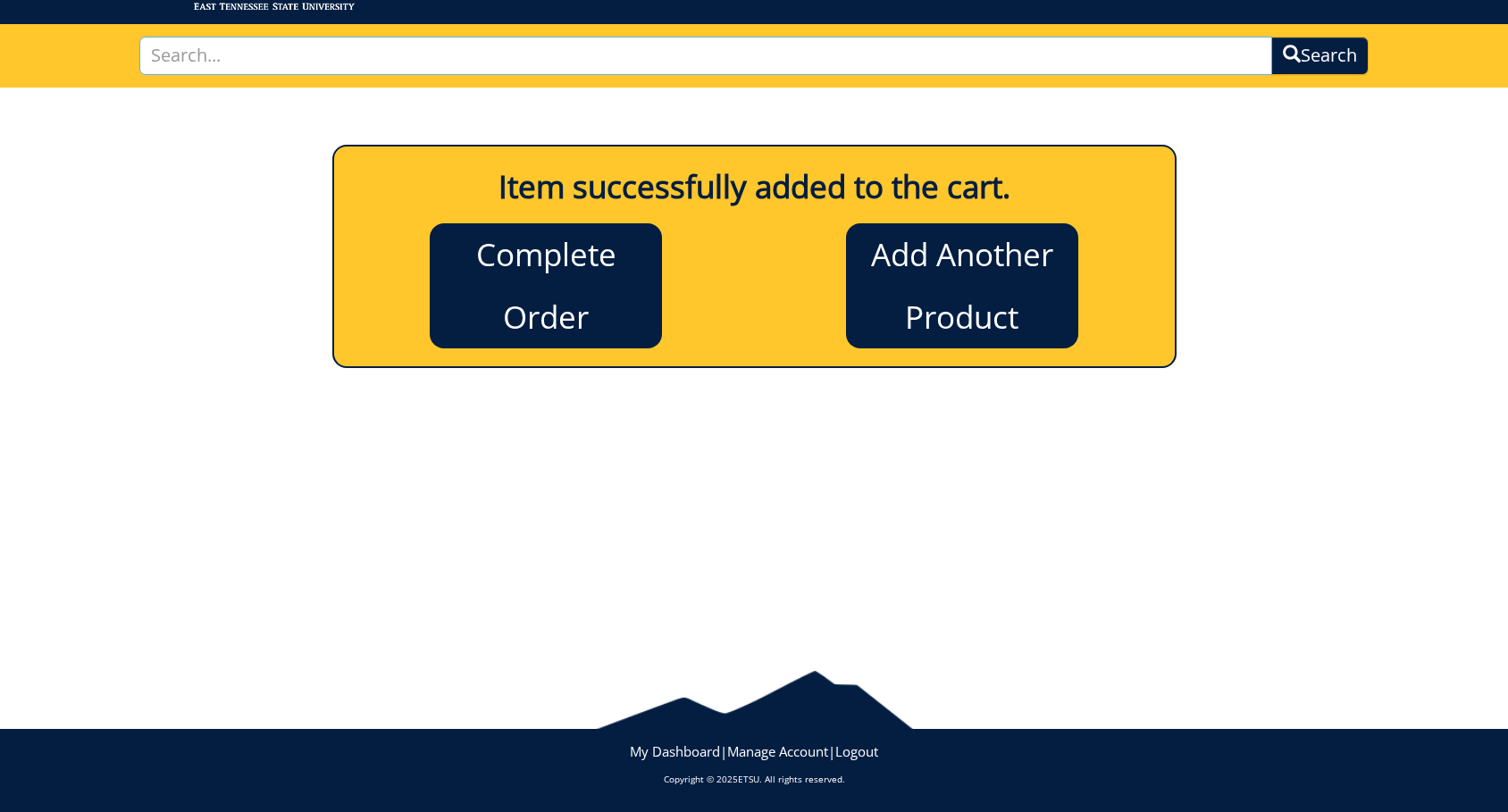
click at [244, 59] on input "text" at bounding box center [706, 55] width 1134 height 38
type input "notecards"
click at [1272, 36] on button "Search" at bounding box center [1320, 55] width 98 height 38
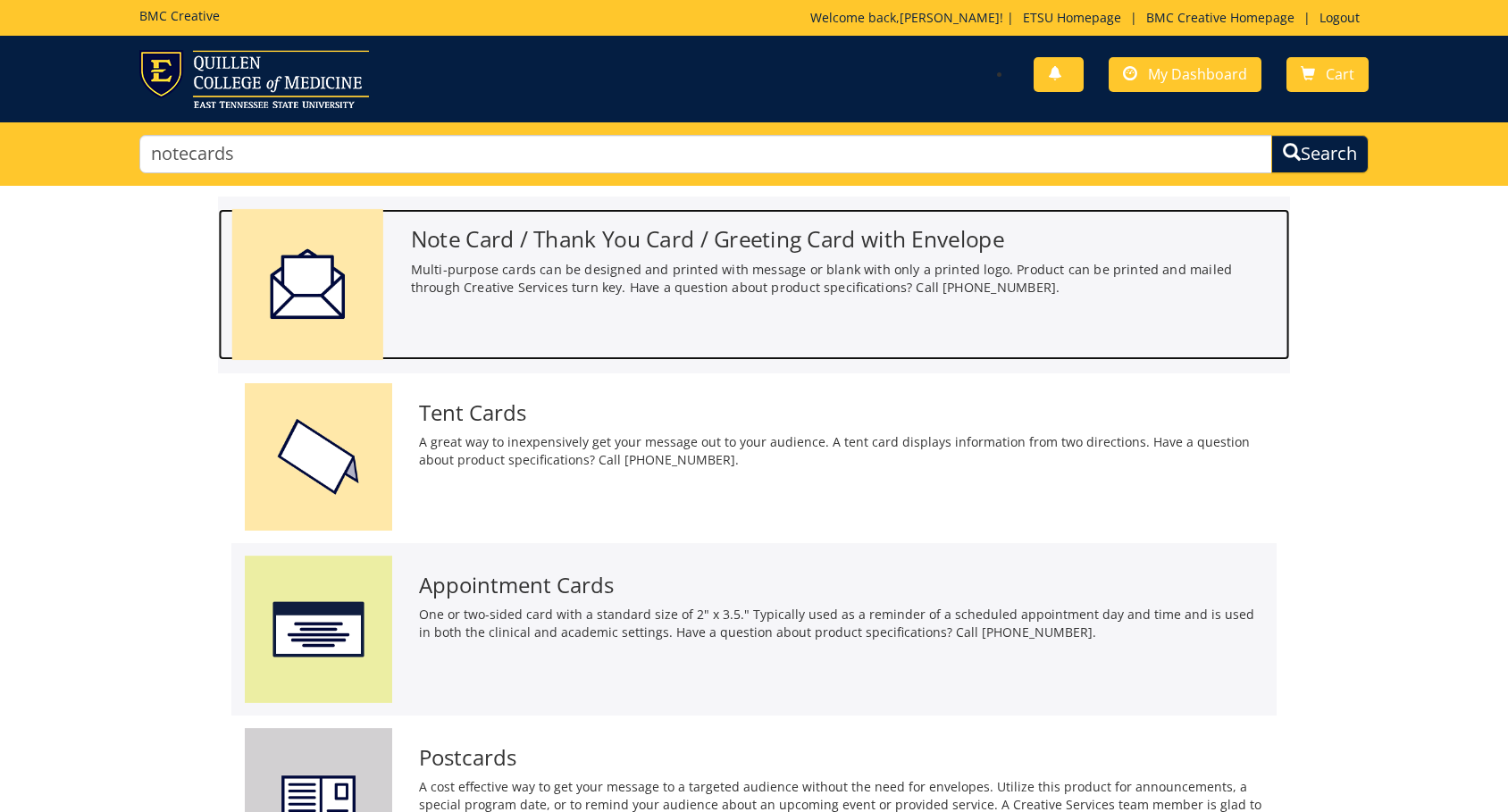
click at [498, 245] on h3 "Note Card / Thank You Card / Greeting Card with Envelope" at bounding box center [844, 239] width 866 height 24
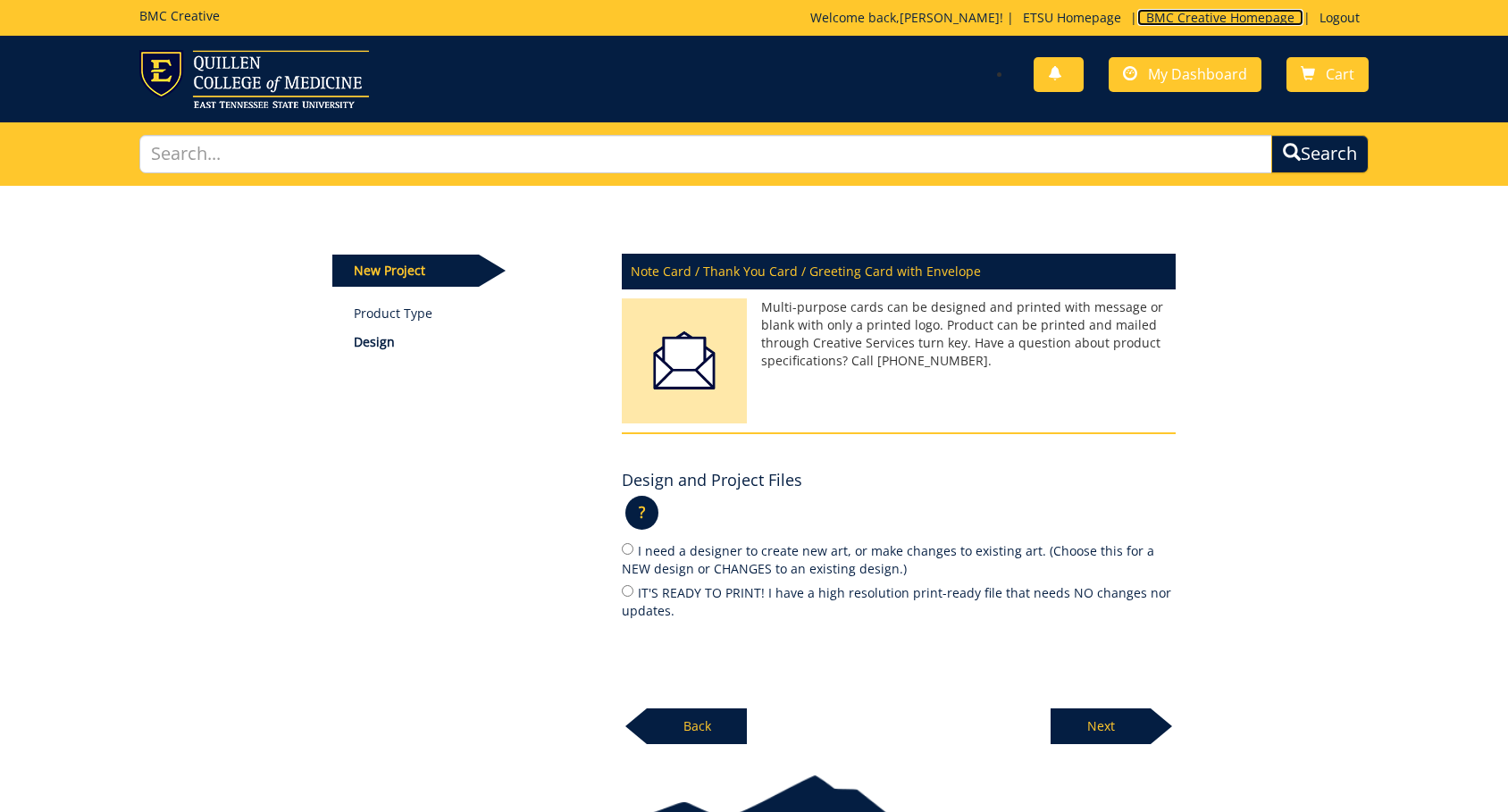
click at [1209, 14] on link "BMC Creative Homepage" at bounding box center [1221, 18] width 167 height 17
